Goal: Share content: Share content

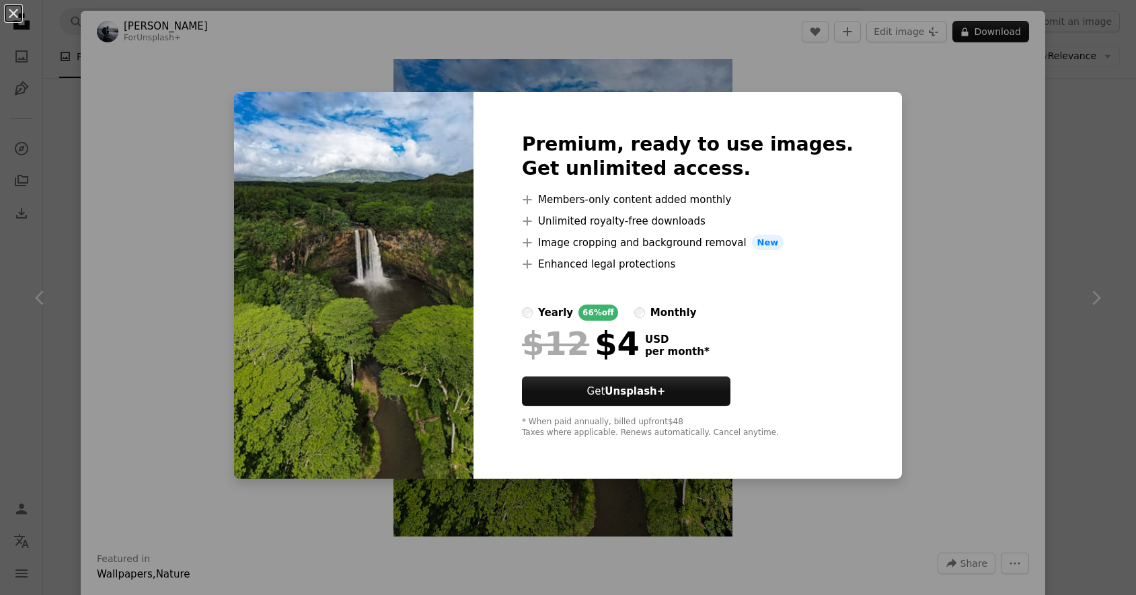
scroll to position [269, 0]
click at [904, 122] on div "An X shape Premium, ready to use images. Get unlimited access. A plus sign Memb…" at bounding box center [568, 297] width 1136 height 595
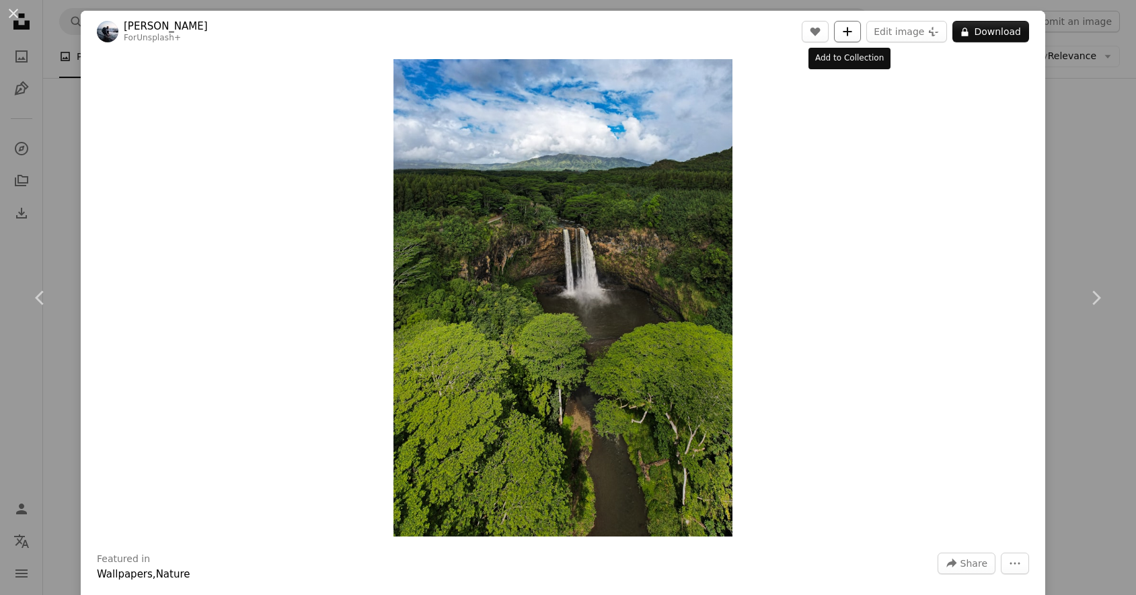
click at [845, 28] on icon "A plus sign" at bounding box center [847, 31] width 11 height 11
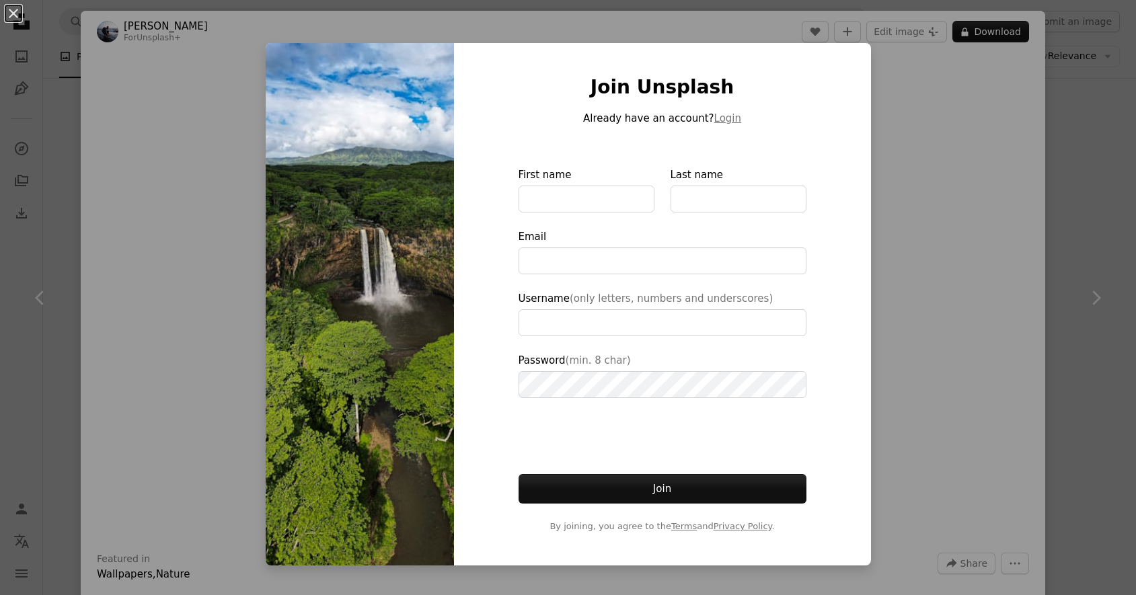
click at [922, 210] on div "An X shape Join Unsplash Already have an account? Login First name Last name Em…" at bounding box center [568, 297] width 1136 height 595
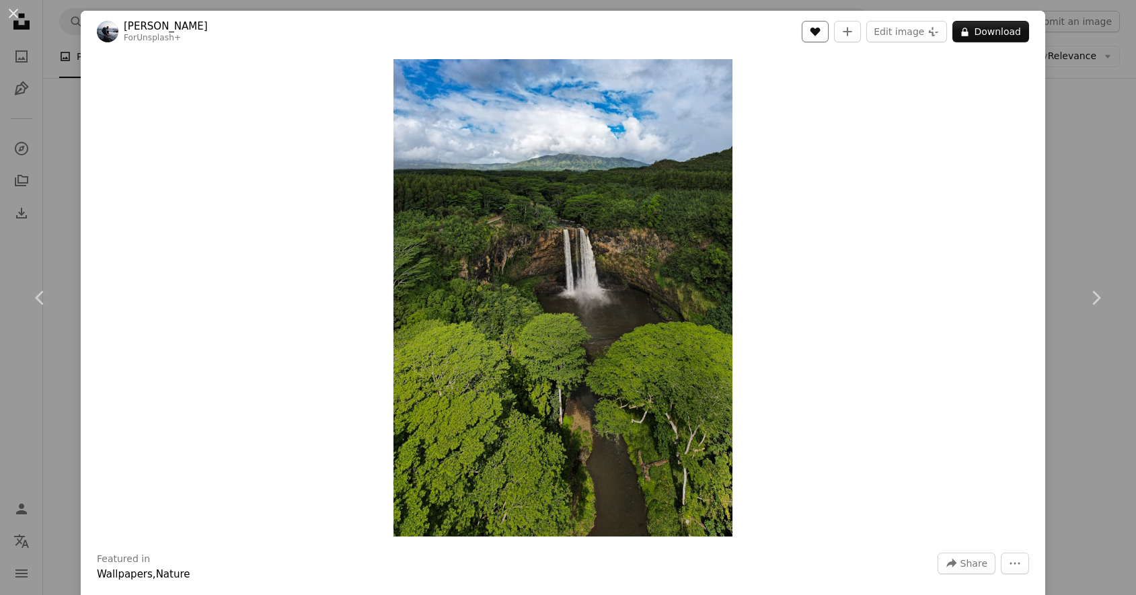
click at [816, 34] on icon "Like" at bounding box center [815, 32] width 10 height 9
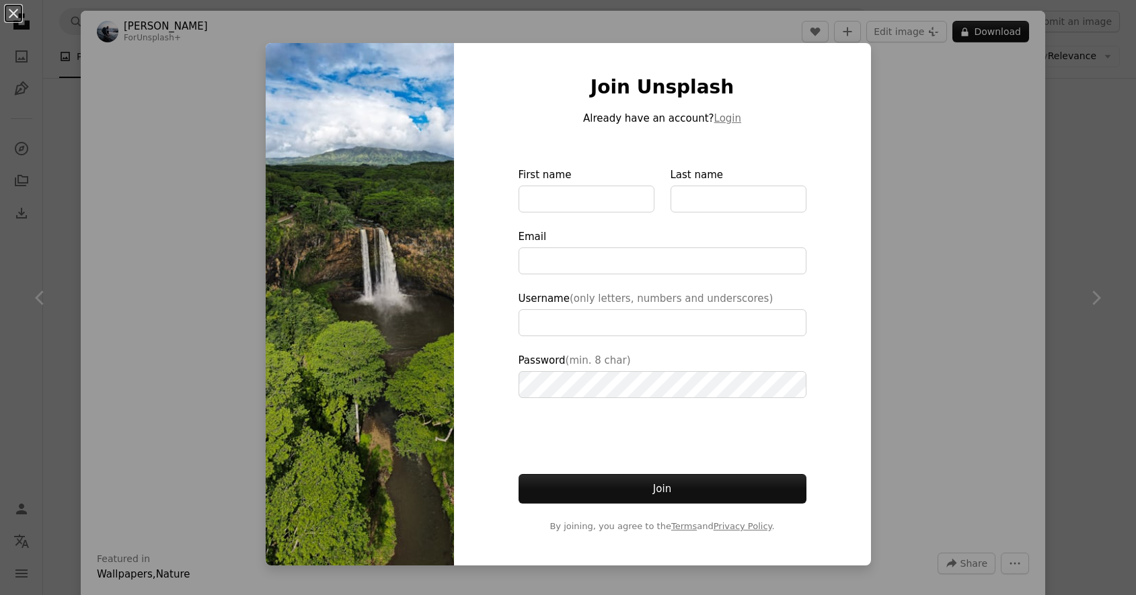
click at [908, 147] on div "An X shape Join Unsplash Already have an account? Login First name Last name Em…" at bounding box center [568, 297] width 1136 height 595
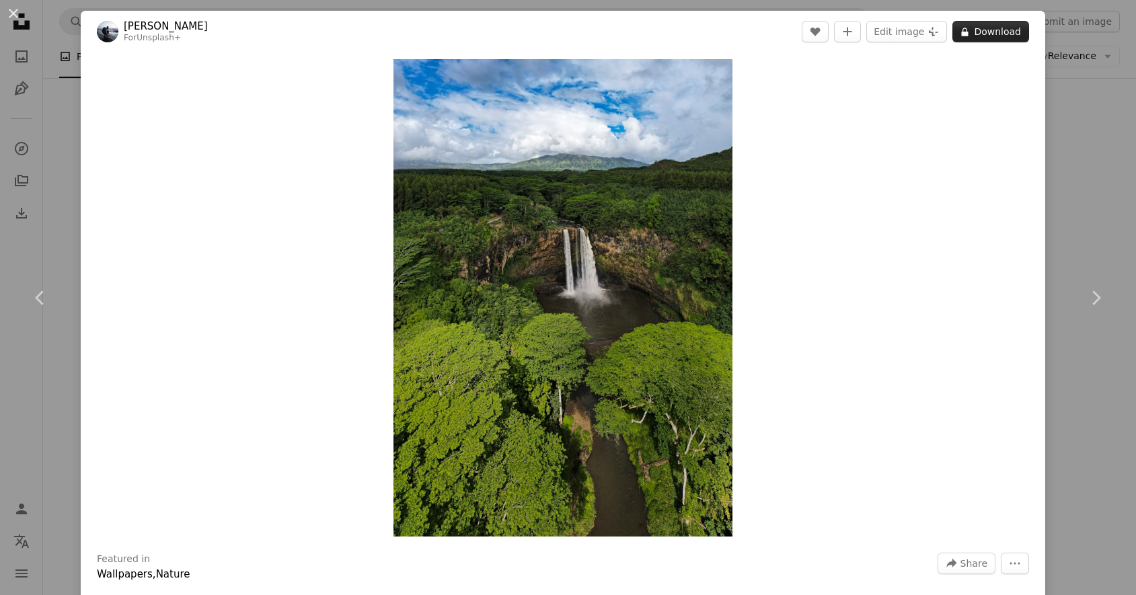
click at [978, 30] on button "A lock Download" at bounding box center [990, 32] width 77 height 22
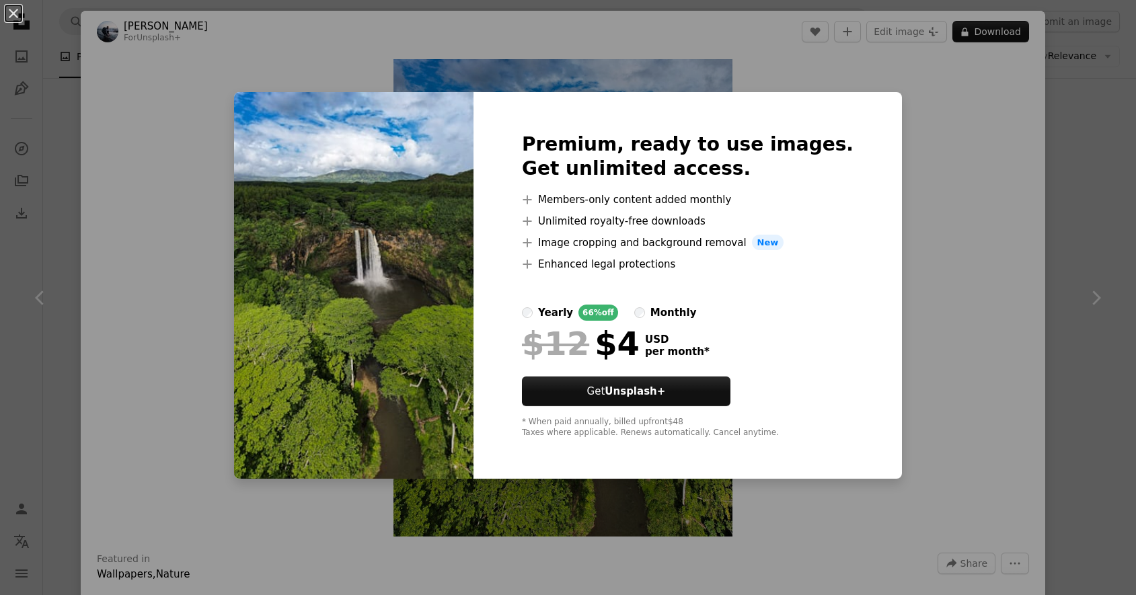
click at [922, 309] on div "An X shape Premium, ready to use images. Get unlimited access. A plus sign Memb…" at bounding box center [568, 297] width 1136 height 595
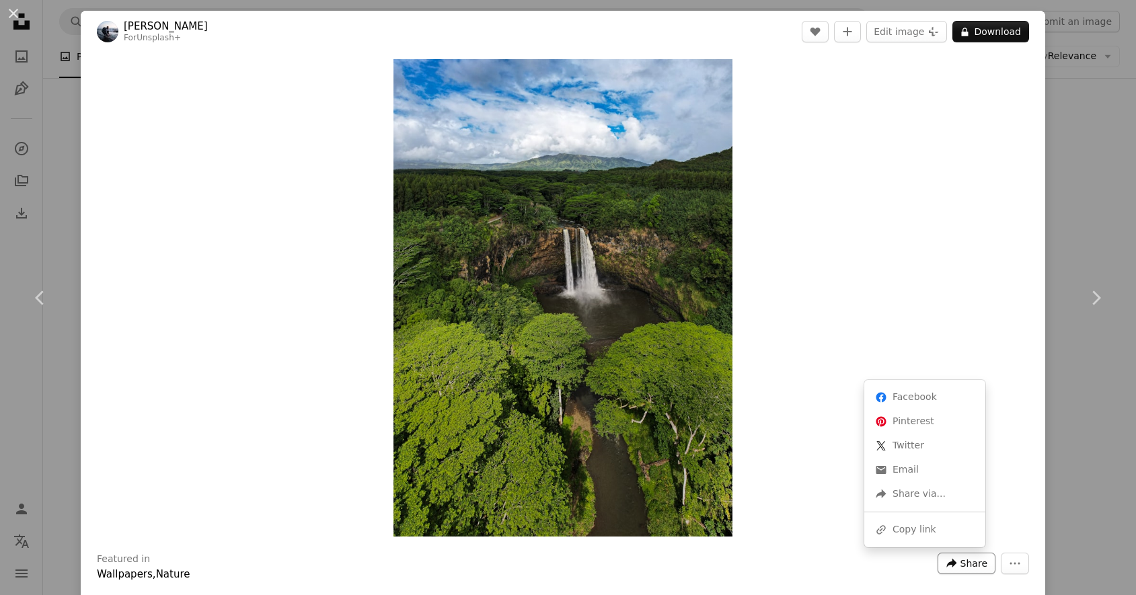
click at [952, 559] on button "A forward-right arrow Share" at bounding box center [966, 564] width 58 height 22
click at [922, 493] on div "A forward-right arrow Share via..." at bounding box center [924, 494] width 110 height 24
